Goal: Register for event/course

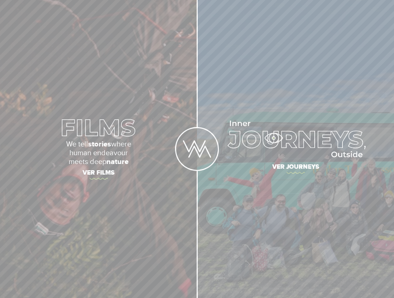
click at [273, 137] on img at bounding box center [295, 139] width 141 height 37
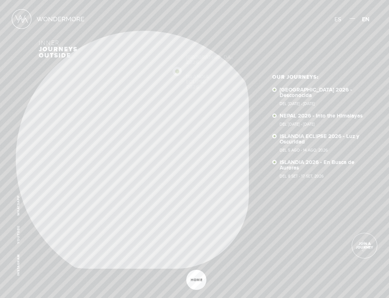
click at [359, 244] on span "Join a journey" at bounding box center [364, 245] width 25 height 7
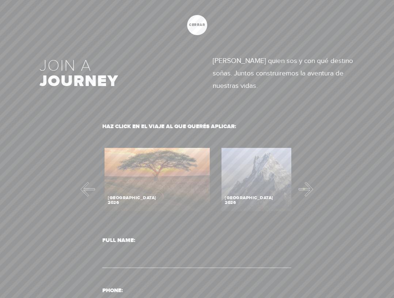
click at [304, 188] on button "Next" at bounding box center [306, 188] width 15 height 15
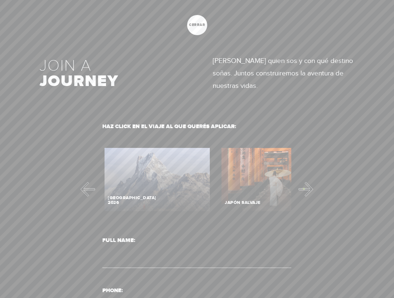
click at [304, 188] on button "Next" at bounding box center [306, 188] width 15 height 15
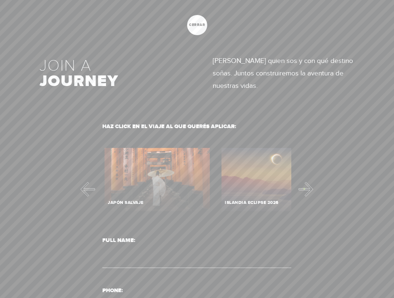
click at [304, 188] on button "Next" at bounding box center [306, 188] width 15 height 15
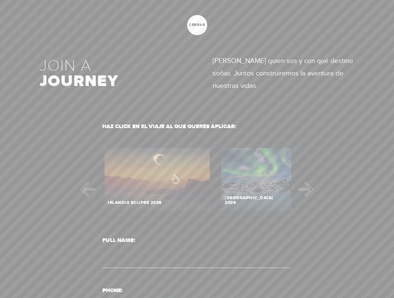
click at [175, 175] on label "Contact form" at bounding box center [157, 182] width 110 height 72
click at [175, 175] on input "Contact form" at bounding box center [157, 180] width 110 height 68
radio input "true"
click at [175, 175] on input "Contact form" at bounding box center [157, 180] width 110 height 68
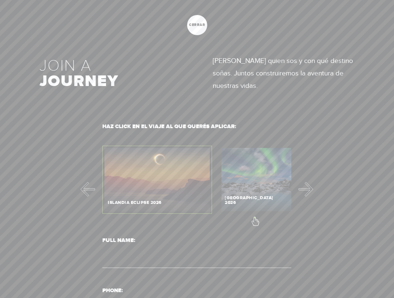
click at [255, 217] on label "Contact form" at bounding box center [274, 182] width 110 height 72
click at [255, 213] on input "Contact form" at bounding box center [274, 180] width 110 height 68
radio input "true"
click at [248, 188] on input "Contact form" at bounding box center [274, 180] width 110 height 68
click at [306, 188] on button "Next" at bounding box center [306, 188] width 15 height 15
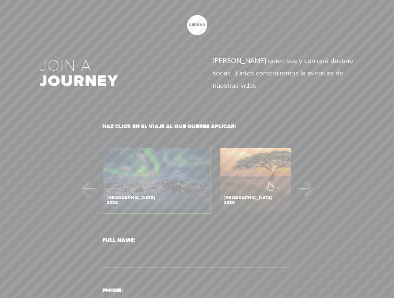
click at [269, 182] on label "Contact form" at bounding box center [273, 182] width 110 height 72
click at [269, 182] on input "Contact form" at bounding box center [273, 180] width 110 height 68
radio input "true"
click at [309, 192] on div at bounding box center [197, 149] width 394 height 298
click at [301, 186] on button "Next" at bounding box center [306, 188] width 15 height 15
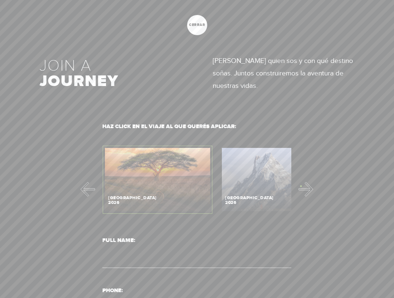
click at [301, 186] on button "Next" at bounding box center [306, 188] width 15 height 15
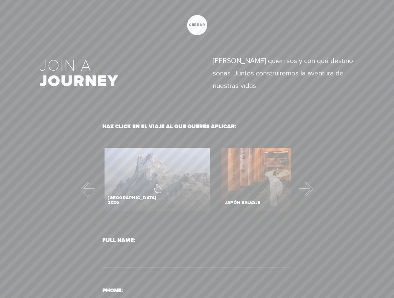
click at [157, 184] on label "Contact form" at bounding box center [157, 182] width 110 height 72
click at [157, 184] on input "Contact form" at bounding box center [157, 180] width 110 height 68
radio input "true"
click at [241, 187] on label "Contact form" at bounding box center [274, 182] width 110 height 72
click at [241, 187] on input "Contact form" at bounding box center [274, 180] width 110 height 68
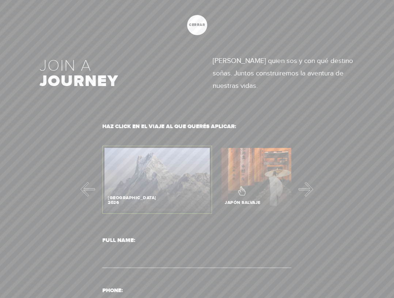
radio input "true"
click at [244, 201] on input "Contact form" at bounding box center [274, 180] width 110 height 68
click at [84, 188] on button "Previous" at bounding box center [87, 188] width 15 height 15
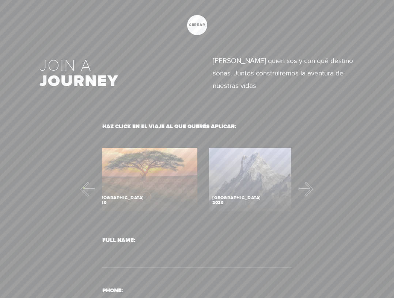
click at [84, 188] on button "Previous" at bounding box center [87, 188] width 15 height 15
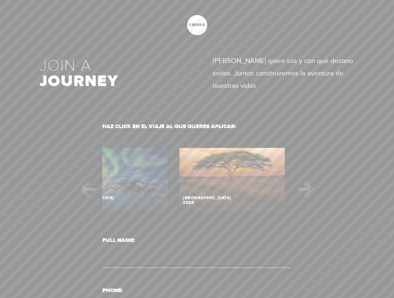
click at [84, 188] on button "Previous" at bounding box center [87, 188] width 15 height 15
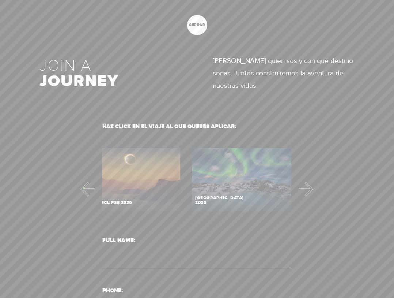
click at [84, 188] on button "Previous" at bounding box center [87, 188] width 15 height 15
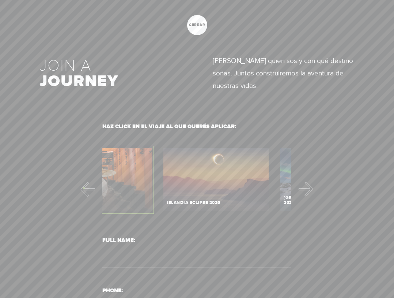
click at [84, 188] on button "Previous" at bounding box center [87, 188] width 15 height 15
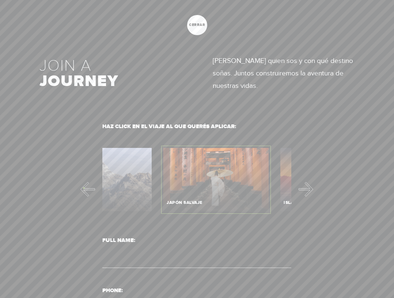
click at [84, 188] on button "Previous" at bounding box center [87, 188] width 15 height 15
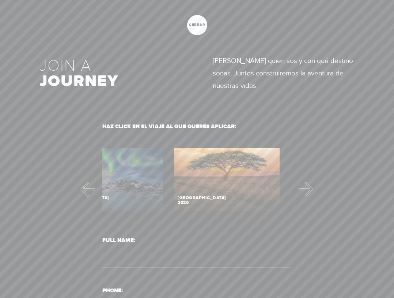
click at [84, 188] on button "Previous" at bounding box center [87, 188] width 15 height 15
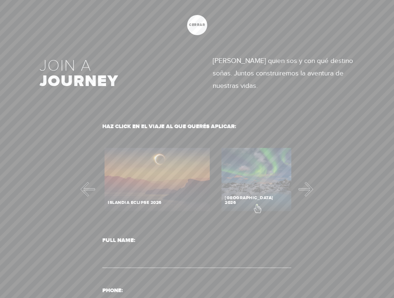
click at [257, 205] on label "Contact form" at bounding box center [274, 182] width 110 height 72
click at [257, 205] on input "Contact form" at bounding box center [274, 180] width 110 height 68
radio input "true"
click at [195, 25] on span "cerrar" at bounding box center [197, 25] width 20 height 4
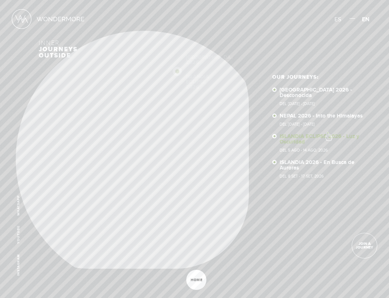
click at [327, 133] on link "ISLANDIA ECLIPSE 2026 - Luz y Oscuridad Del 5 Ago - 14 Ago, 2026" at bounding box center [322, 142] width 86 height 19
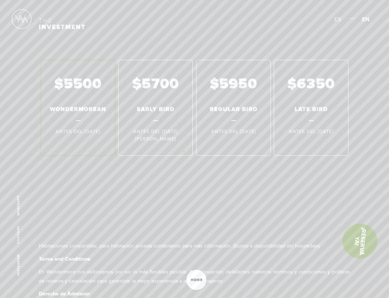
scroll to position [3474, 0]
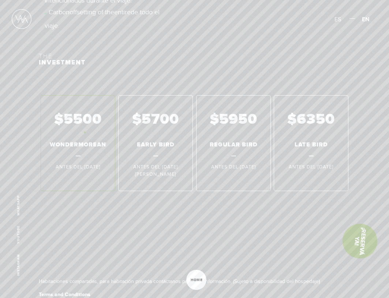
click at [83, 132] on div "$5500 WONDERMOREAN Antes del 01 Jul 2026 $5700 EARLY BIRD Antes del 31 Jan 2026…" at bounding box center [194, 143] width 311 height 96
